Goal: Book appointment/travel/reservation

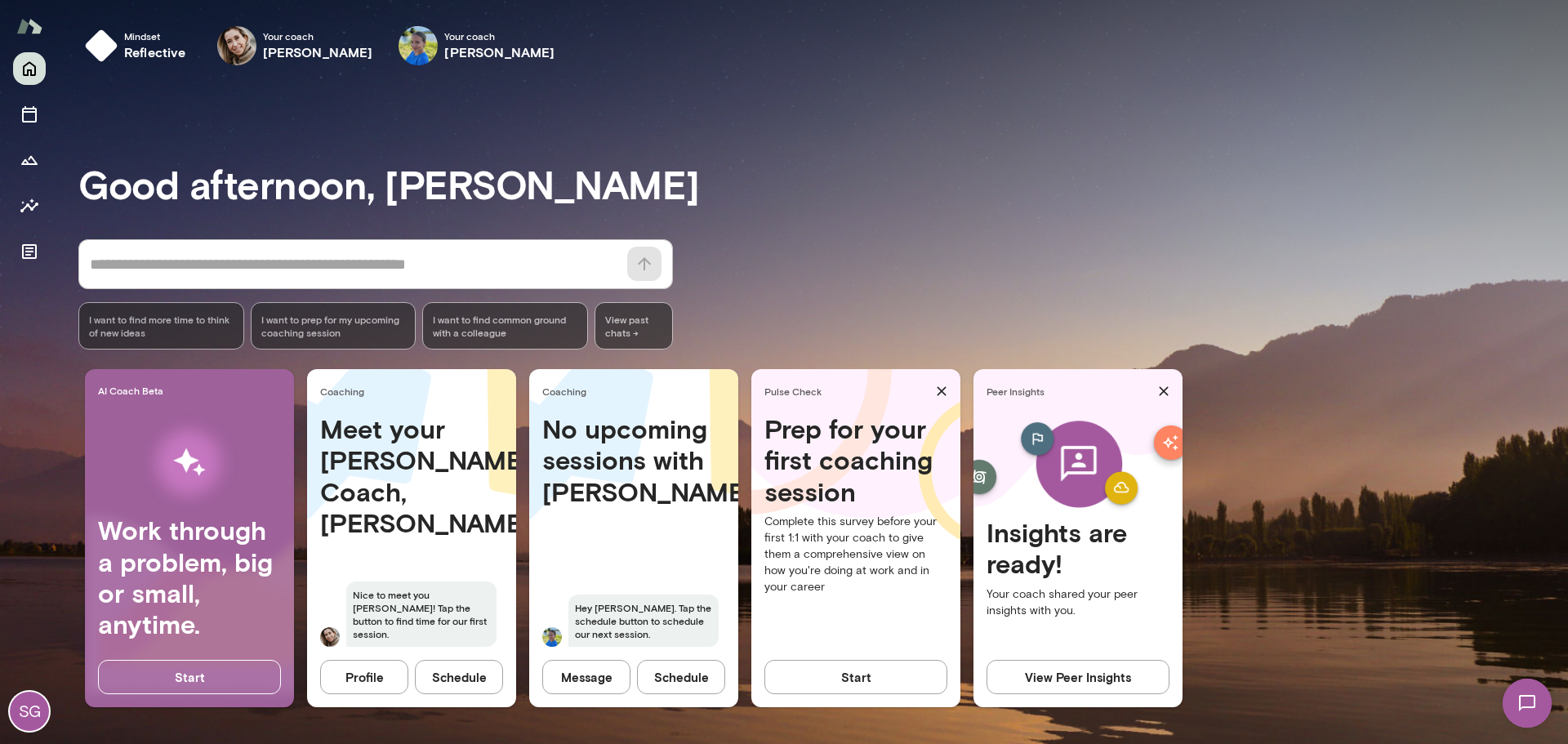
click at [624, 630] on span "Hey [PERSON_NAME]. Tap the schedule button to schedule our next session." at bounding box center [644, 620] width 151 height 52
click at [448, 689] on button "Schedule" at bounding box center [459, 677] width 89 height 34
